Goal: Information Seeking & Learning: Learn about a topic

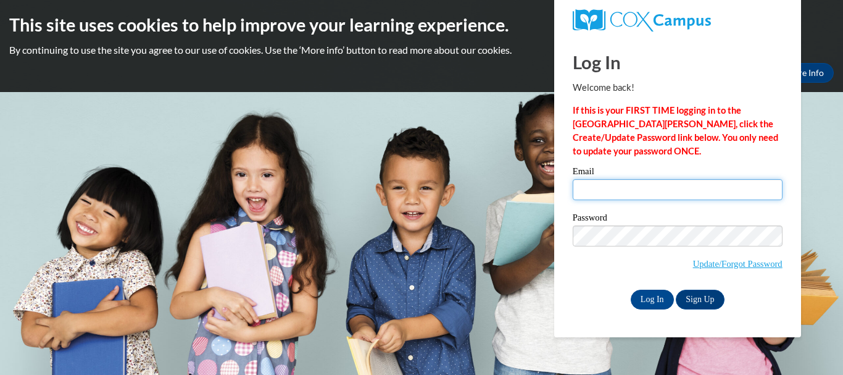
click at [644, 194] on input "Email" at bounding box center [678, 189] width 210 height 21
click at [641, 191] on input "Email" at bounding box center [678, 189] width 210 height 21
type input "belloomoba911@gmail.com"
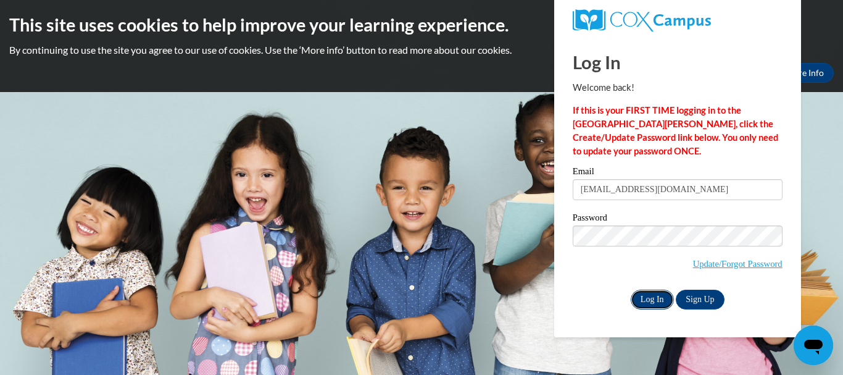
click at [648, 302] on input "Log In" at bounding box center [652, 299] width 43 height 20
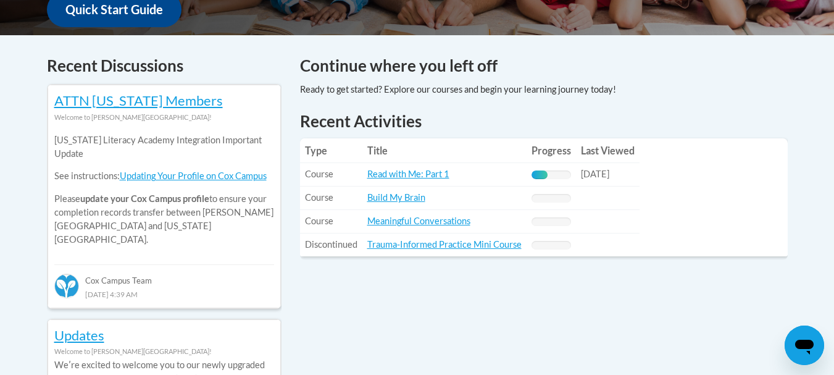
scroll to position [491, 0]
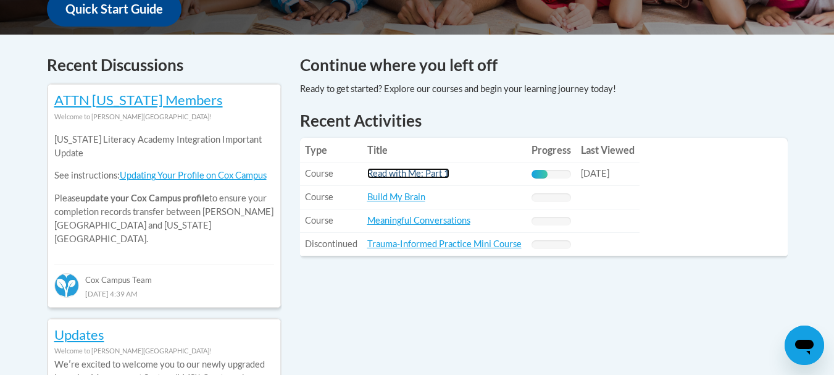
click at [395, 172] on link "Read with Me: Part 1" at bounding box center [408, 173] width 82 height 10
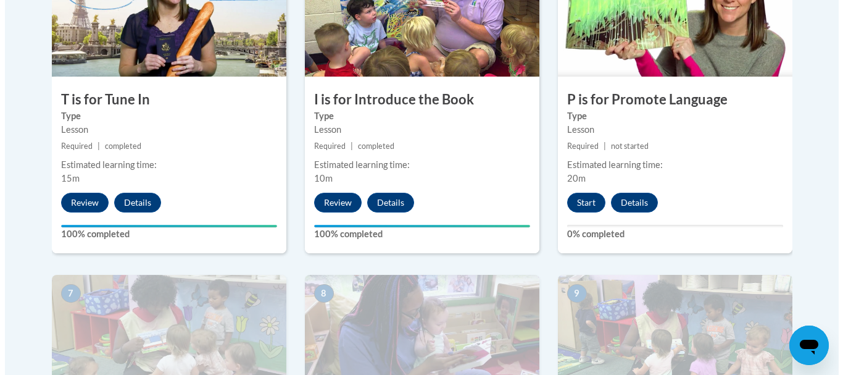
scroll to position [788, 0]
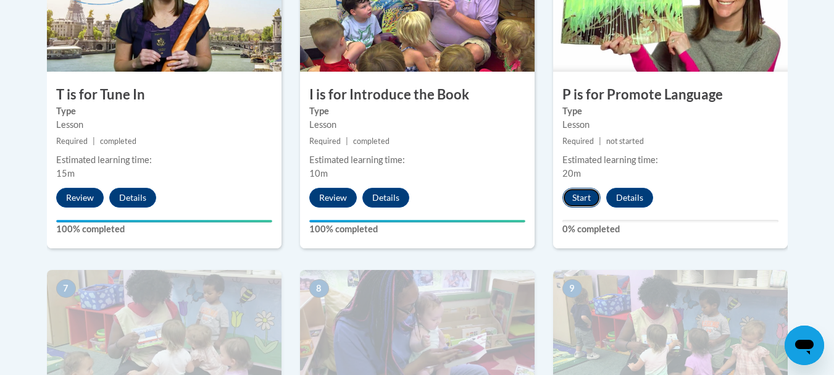
click at [584, 199] on button "Start" at bounding box center [581, 198] width 38 height 20
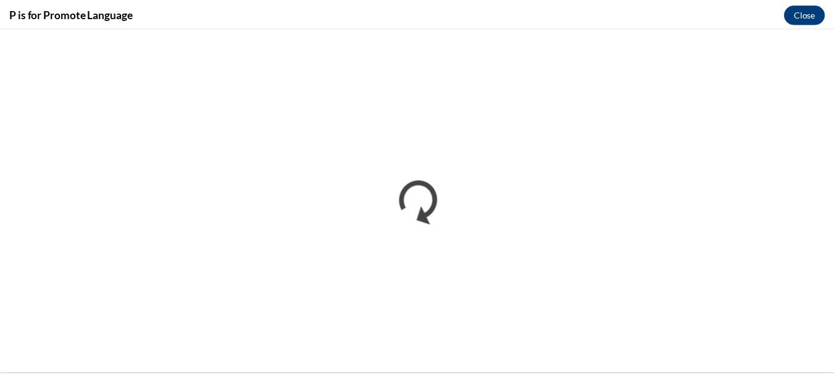
scroll to position [0, 0]
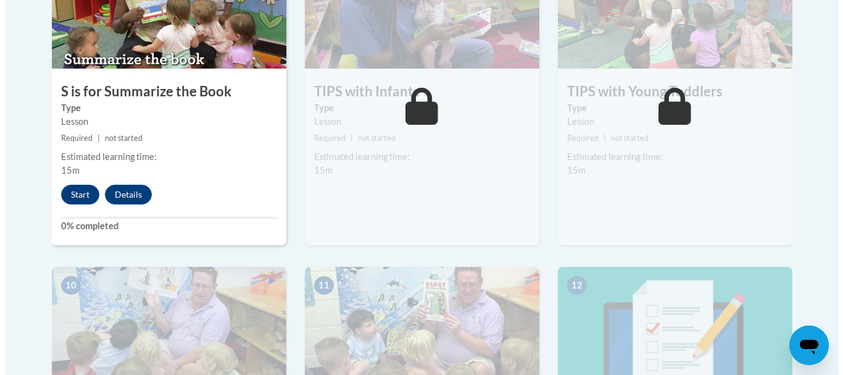
scroll to position [1113, 0]
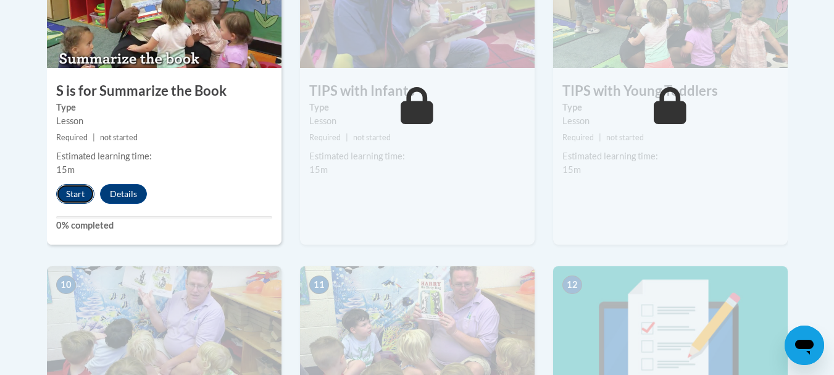
click at [75, 196] on button "Start" at bounding box center [75, 194] width 38 height 20
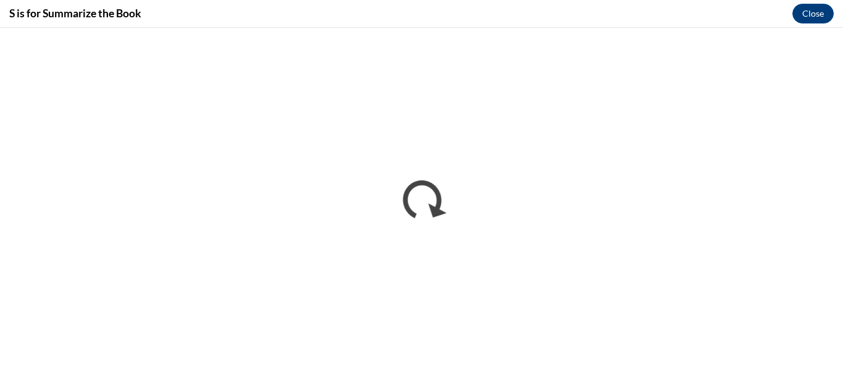
scroll to position [0, 0]
